Goal: Information Seeking & Learning: Learn about a topic

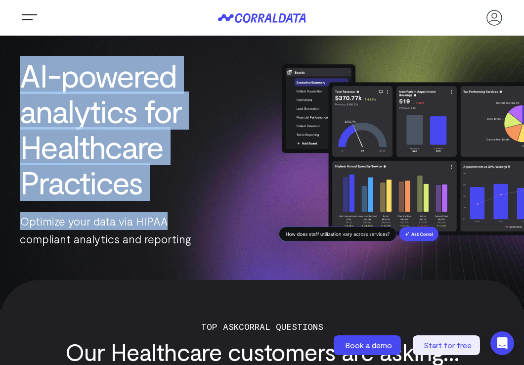
drag, startPoint x: 23, startPoint y: 73, endPoint x: 216, endPoint y: 230, distance: 248.2
click at [216, 230] on div "AI-powered analytics for Healthcare Practices Optimize your data via HIPAA comp…" at bounding box center [131, 153] width 262 height 220
click at [216, 230] on p "Optimize your data via HIPAA compliant analytics and reporting" at bounding box center [131, 230] width 223 height 36
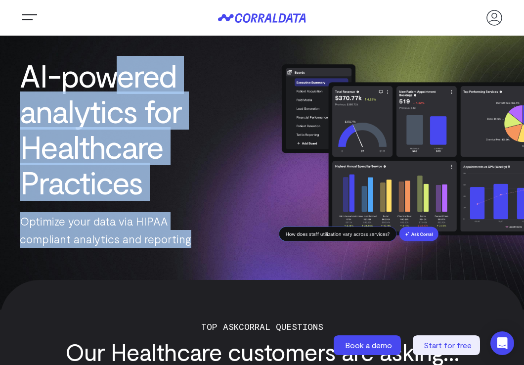
drag, startPoint x: 213, startPoint y: 238, endPoint x: 115, endPoint y: 65, distance: 198.5
click at [115, 65] on div "AI-powered analytics for Healthcare Practices Optimize your data via HIPAA comp…" at bounding box center [131, 153] width 262 height 220
click at [115, 65] on h1 "AI-powered analytics for Healthcare Practices" at bounding box center [131, 128] width 223 height 142
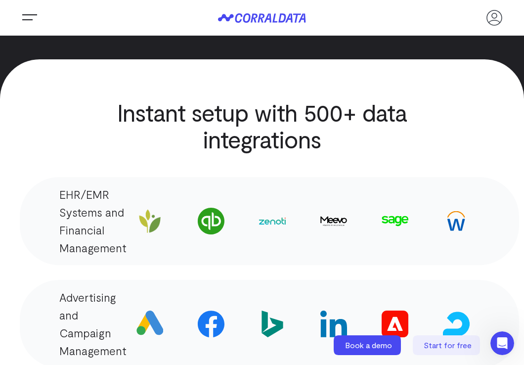
scroll to position [1632, 0]
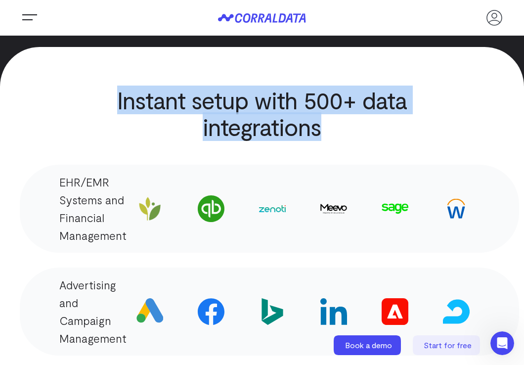
drag, startPoint x: 119, startPoint y: 66, endPoint x: 356, endPoint y: 105, distance: 240.6
click at [356, 105] on h2 "Instant setup with 500+ data integrations" at bounding box center [262, 113] width 404 height 53
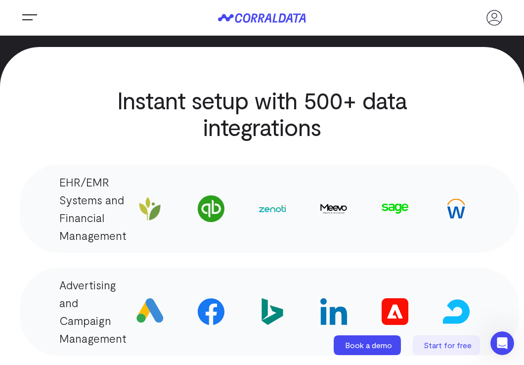
click at [210, 298] on img at bounding box center [211, 311] width 27 height 27
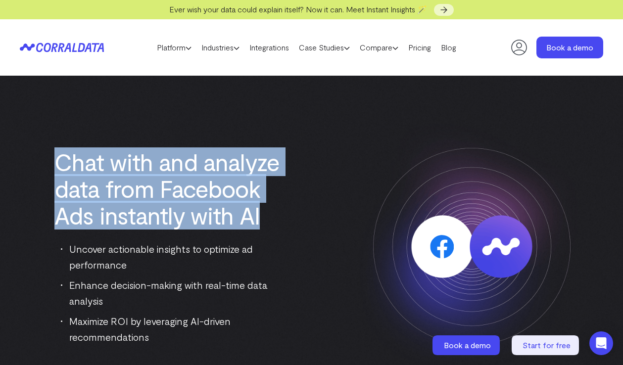
drag, startPoint x: 44, startPoint y: 163, endPoint x: 302, endPoint y: 220, distance: 263.8
click at [302, 220] on div "Chat with and analyze data from Facebook Ads instantly with AI Uncover actionab…" at bounding box center [170, 246] width 301 height 196
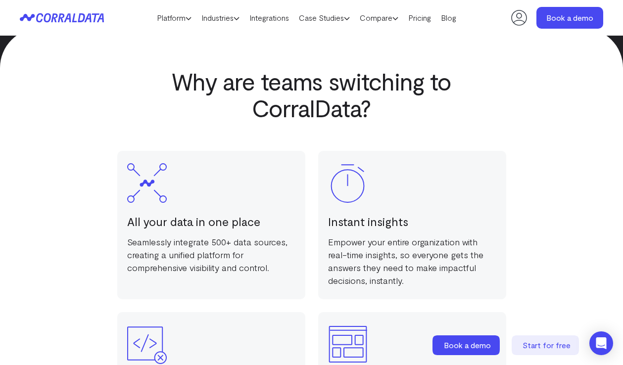
scroll to position [1265, 0]
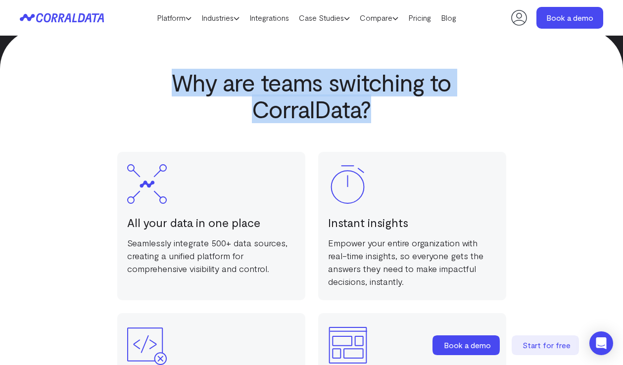
drag, startPoint x: 172, startPoint y: 75, endPoint x: 440, endPoint y: 101, distance: 268.9
click at [440, 101] on h2 "Why are teams switching to CorralData?" at bounding box center [311, 95] width 344 height 53
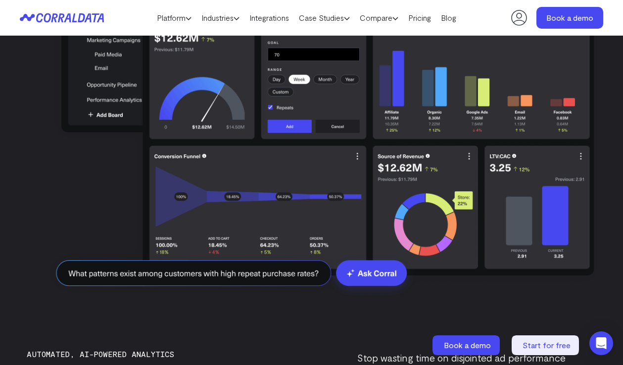
scroll to position [1958, 0]
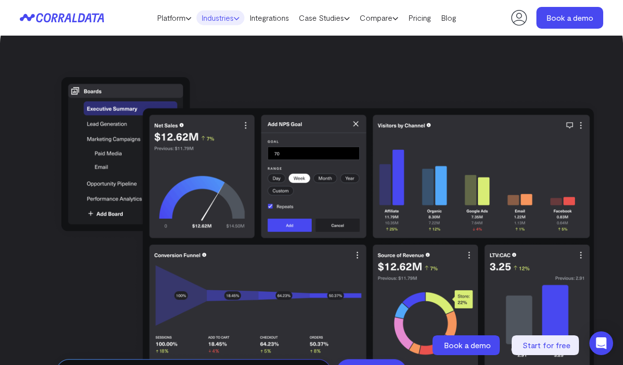
click at [215, 16] on link "Industries" at bounding box center [220, 17] width 48 height 15
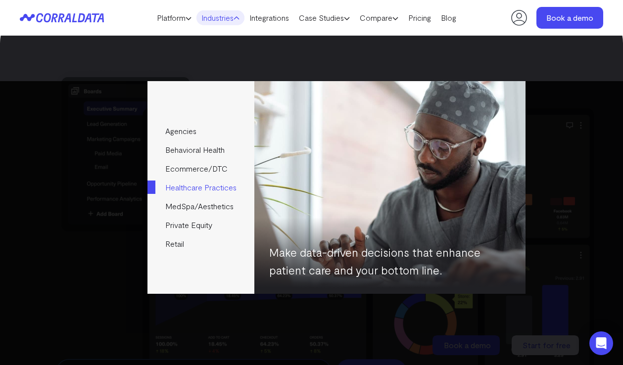
click at [205, 190] on link "Healthcare Practices" at bounding box center [200, 187] width 106 height 19
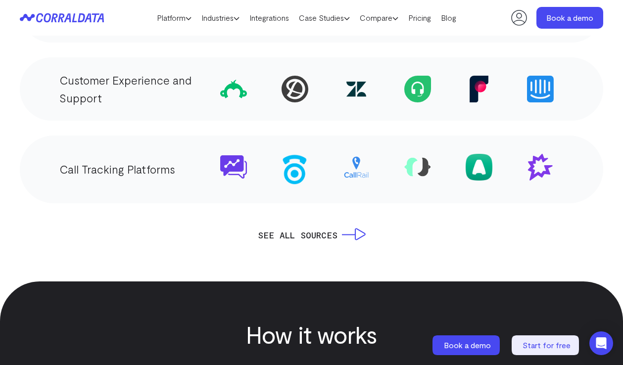
scroll to position [1958, 0]
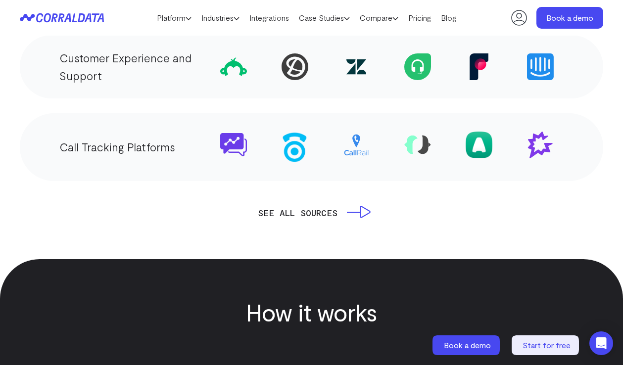
click at [324, 213] on link "SEE ALL SOURCES" at bounding box center [312, 213] width 108 height 14
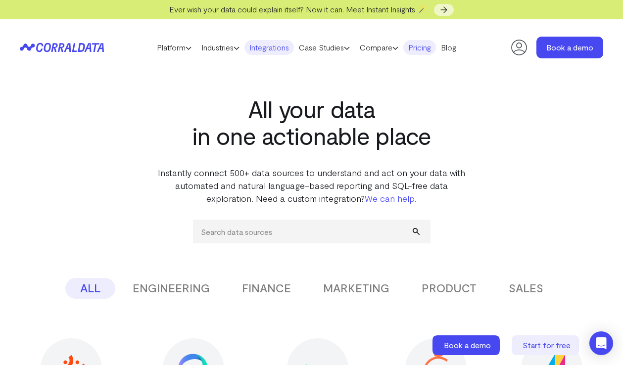
click at [423, 49] on link "Pricing" at bounding box center [419, 47] width 33 height 15
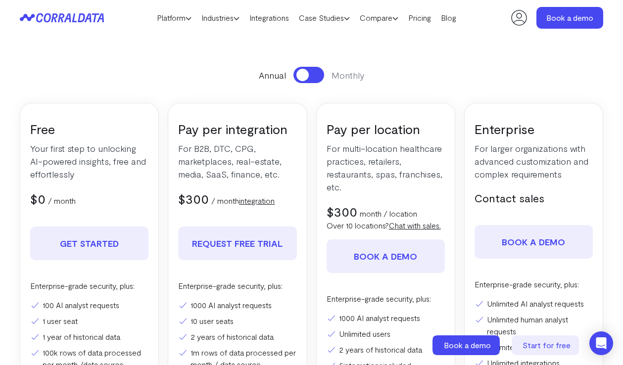
scroll to position [177, 0]
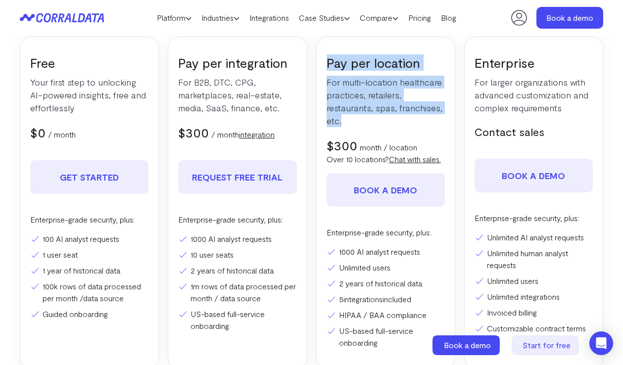
drag, startPoint x: 326, startPoint y: 64, endPoint x: 391, endPoint y: 122, distance: 86.9
click at [391, 122] on div "Pay per location For multi-location healthcare practices, retailers, restaurant…" at bounding box center [385, 203] width 139 height 332
click at [391, 122] on p "For multi-location healthcare practices, retailers, restaurants, spas, franchis…" at bounding box center [385, 101] width 118 height 51
drag, startPoint x: 355, startPoint y: 101, endPoint x: 338, endPoint y: 60, distance: 44.2
click at [338, 60] on div "Pay per location For multi-location healthcare practices, retailers, restaurant…" at bounding box center [385, 203] width 139 height 332
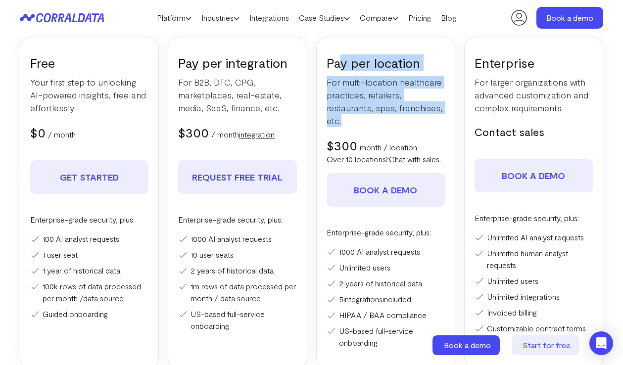
click at [338, 60] on h3 "Pay per location" at bounding box center [385, 62] width 118 height 16
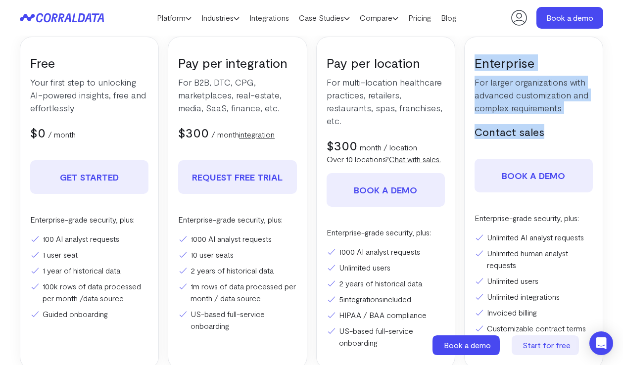
drag, startPoint x: 520, startPoint y: 119, endPoint x: 468, endPoint y: 68, distance: 72.4
click at [468, 68] on div "Enterprise For larger organizations with advanced customization and complex req…" at bounding box center [533, 203] width 139 height 332
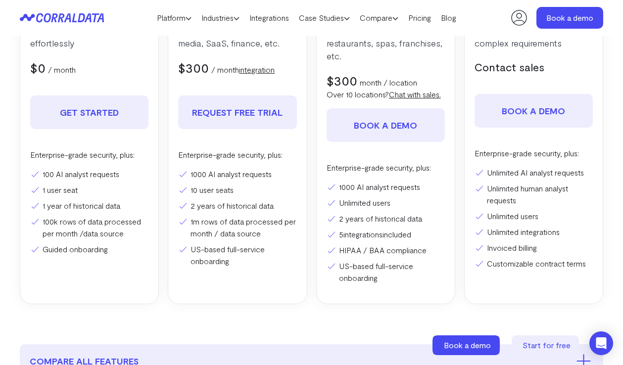
scroll to position [276, 0]
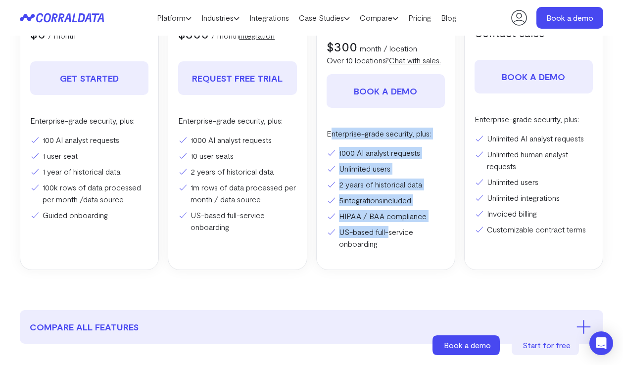
drag, startPoint x: 329, startPoint y: 142, endPoint x: 391, endPoint y: 247, distance: 122.2
click at [391, 247] on div "Enterprise-grade security, plus: 1000 AI analyst requests Unlimited users 2 yea…" at bounding box center [385, 189] width 118 height 122
click at [391, 247] on li "US-based full-service onboarding" at bounding box center [385, 238] width 118 height 24
drag, startPoint x: 390, startPoint y: 259, endPoint x: 316, endPoint y: 150, distance: 132.0
click at [316, 150] on div "Pay per location For multi-location healthcare practices, retailers, restaurant…" at bounding box center [385, 104] width 139 height 332
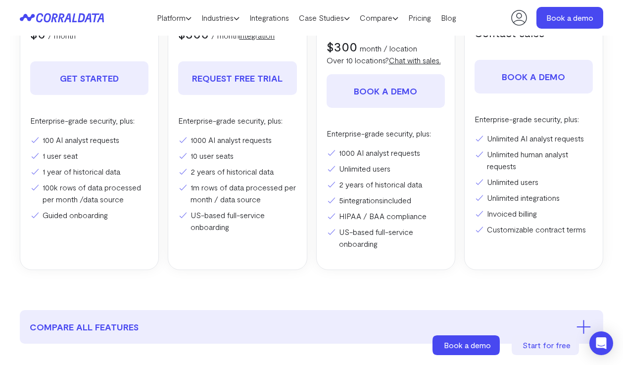
click at [250, 149] on ul "1000 AI analyst requests 10 user seats 2 years of historical data 1m rows of da…" at bounding box center [237, 183] width 118 height 99
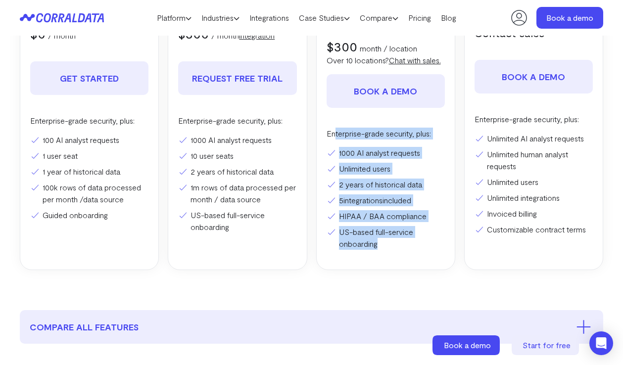
drag, startPoint x: 404, startPoint y: 255, endPoint x: 334, endPoint y: 145, distance: 129.7
click at [334, 145] on div "Enterprise-grade security, plus: 1000 AI analyst requests Unlimited users 2 yea…" at bounding box center [385, 189] width 118 height 122
click at [334, 139] on p "Enterprise-grade security, plus:" at bounding box center [385, 134] width 118 height 12
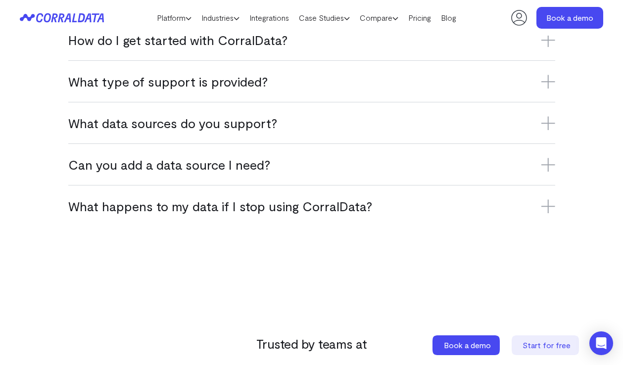
scroll to position [771, 0]
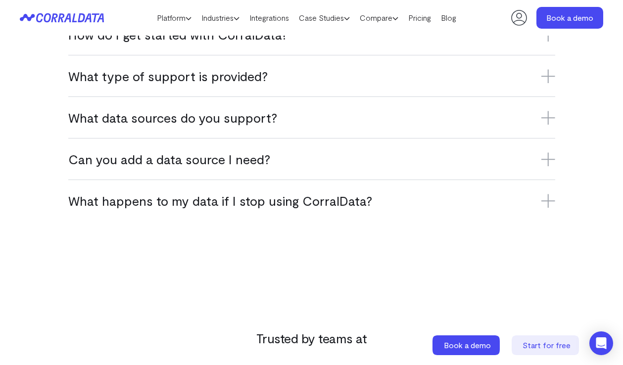
click at [275, 126] on h3 "What data sources do you support?" at bounding box center [311, 117] width 487 height 16
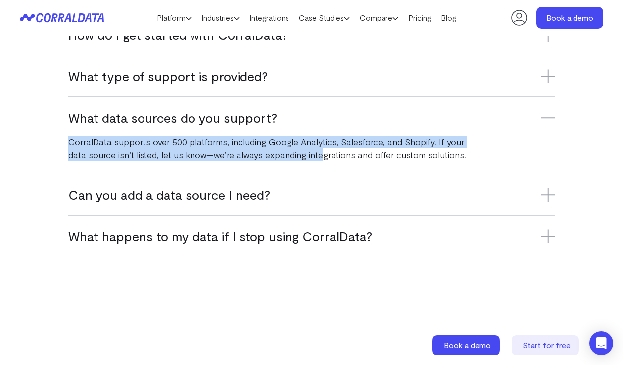
drag, startPoint x: 93, startPoint y: 156, endPoint x: 319, endPoint y: 161, distance: 226.1
click at [319, 161] on div "FAQs What is CorralData? CorralData is an AI-powered data platform that connect…" at bounding box center [311, 68] width 623 height 378
click at [319, 161] on p "CorralData supports over 500 platforms, including Google Analytics, Salesforce,…" at bounding box center [272, 149] width 408 height 26
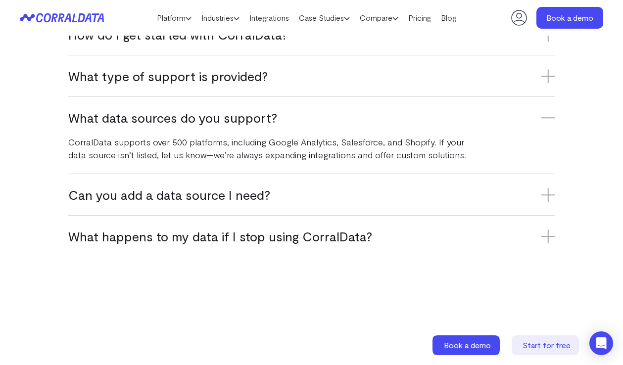
click at [301, 119] on div "What data sources do you support? CorralData supports over 500 platforms, inclu…" at bounding box center [311, 134] width 487 height 77
click at [298, 126] on h3 "What data sources do you support?" at bounding box center [311, 117] width 487 height 16
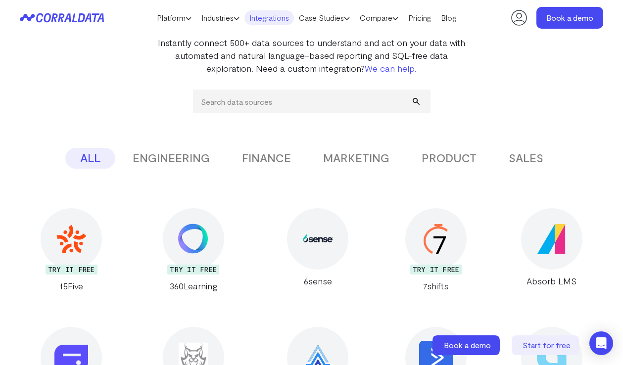
scroll to position [128, 0]
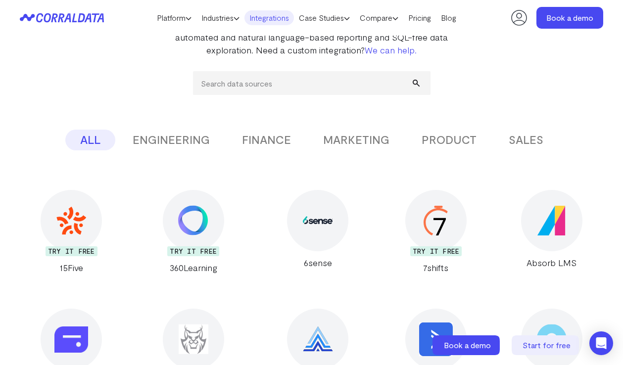
click at [368, 141] on button "MARKETING" at bounding box center [356, 140] width 96 height 21
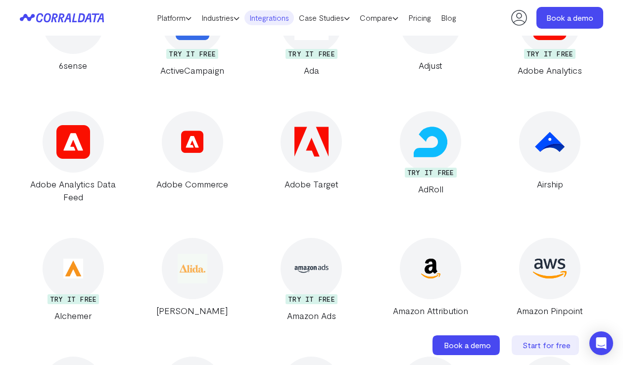
scroll to position [276, 0]
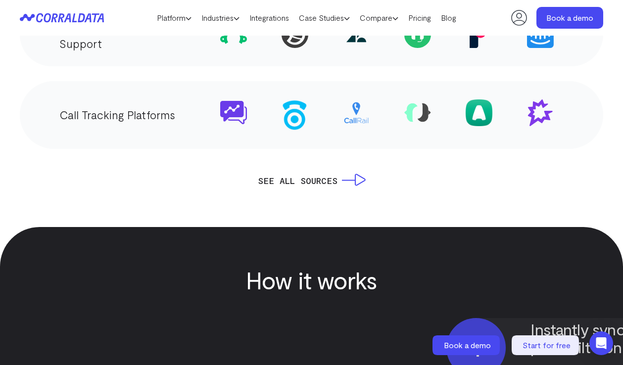
scroll to position [1958, 0]
